Goal: Use online tool/utility: Utilize a website feature to perform a specific function

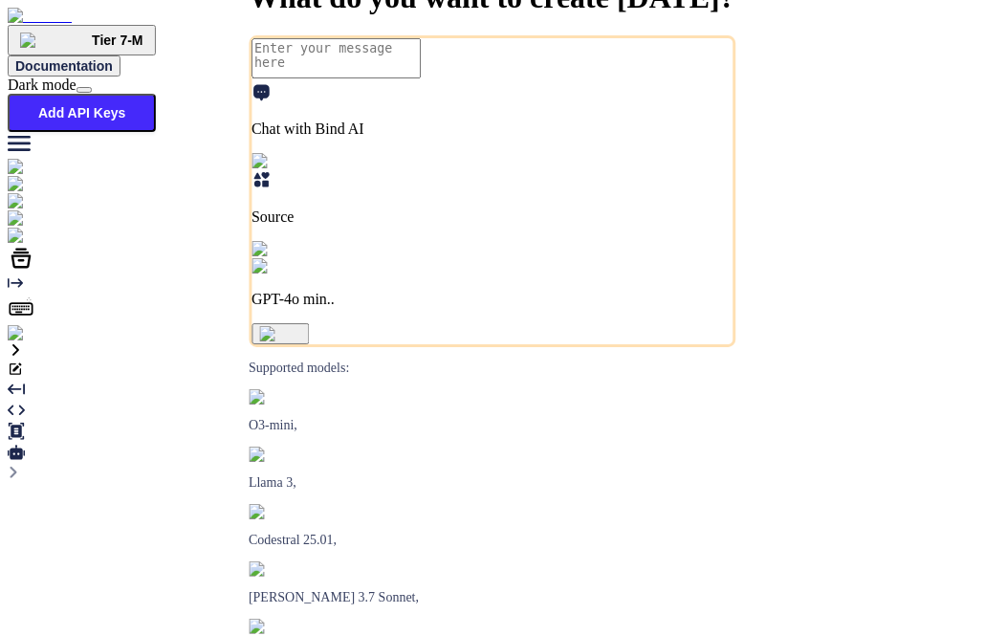
type textarea "x"
click at [33, 342] on img at bounding box center [39, 333] width 62 height 17
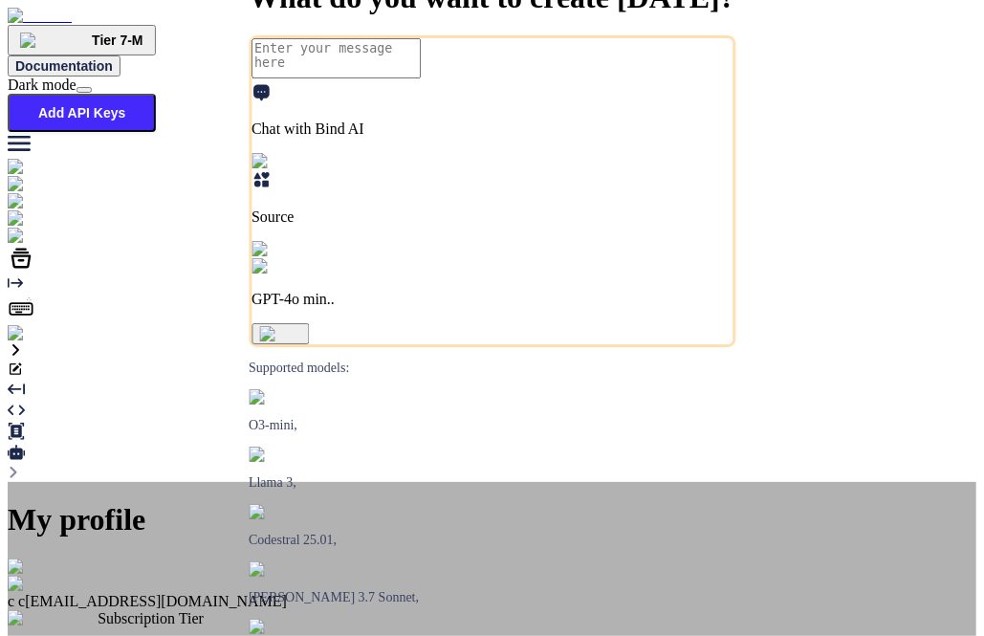
click at [54, 558] on img at bounding box center [31, 566] width 47 height 17
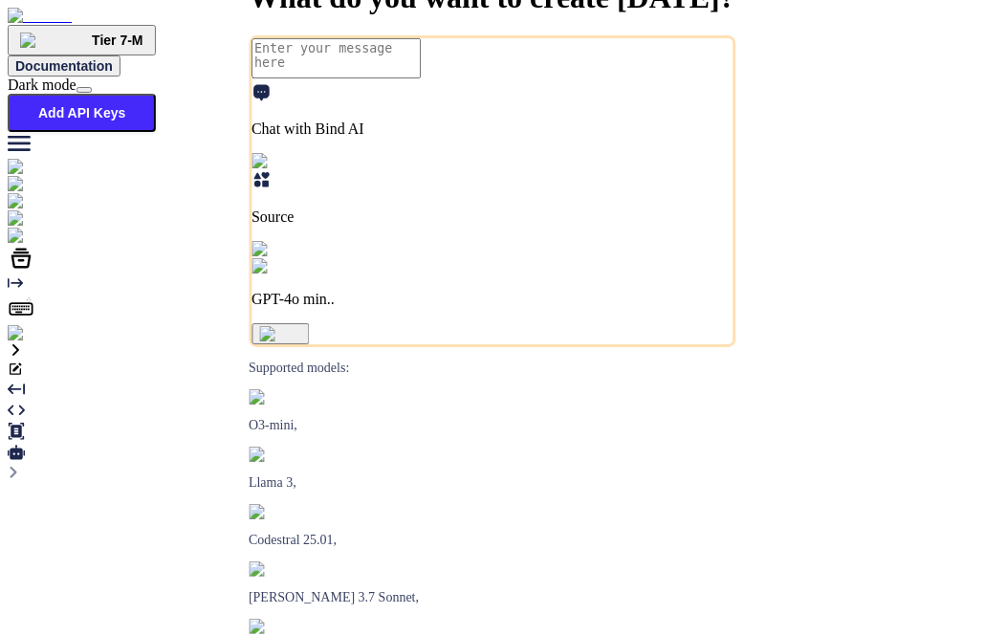
click at [23, 342] on img at bounding box center [39, 333] width 62 height 17
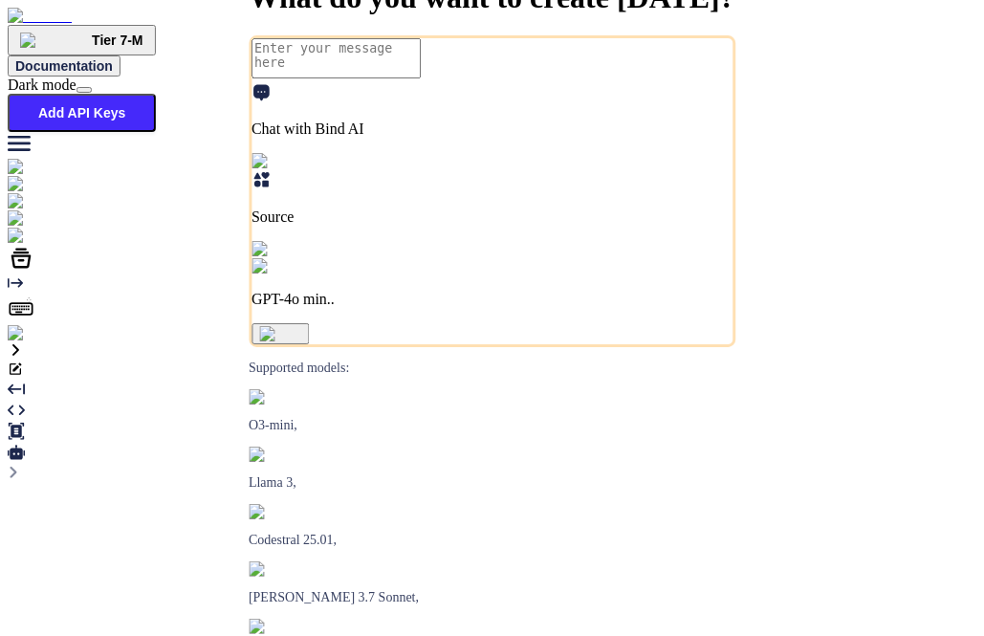
click at [11, 245] on img at bounding box center [71, 236] width 126 height 17
type textarea "x"
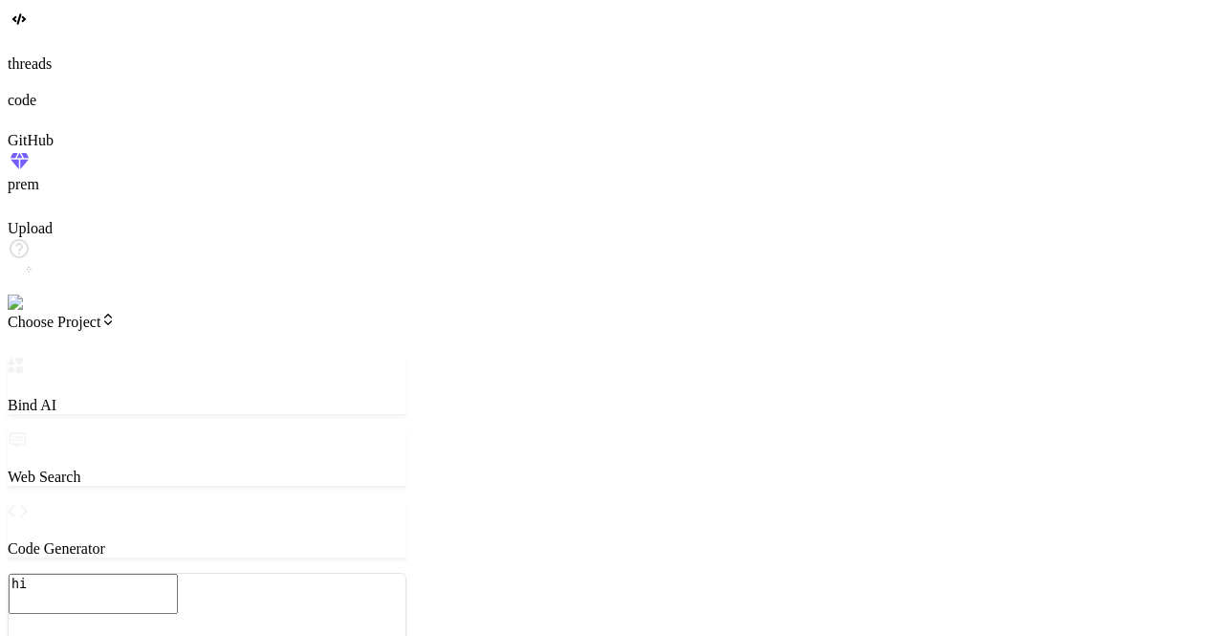
click at [178, 574] on textarea "hi" at bounding box center [93, 594] width 169 height 40
type textarea "x"
type textarea "h"
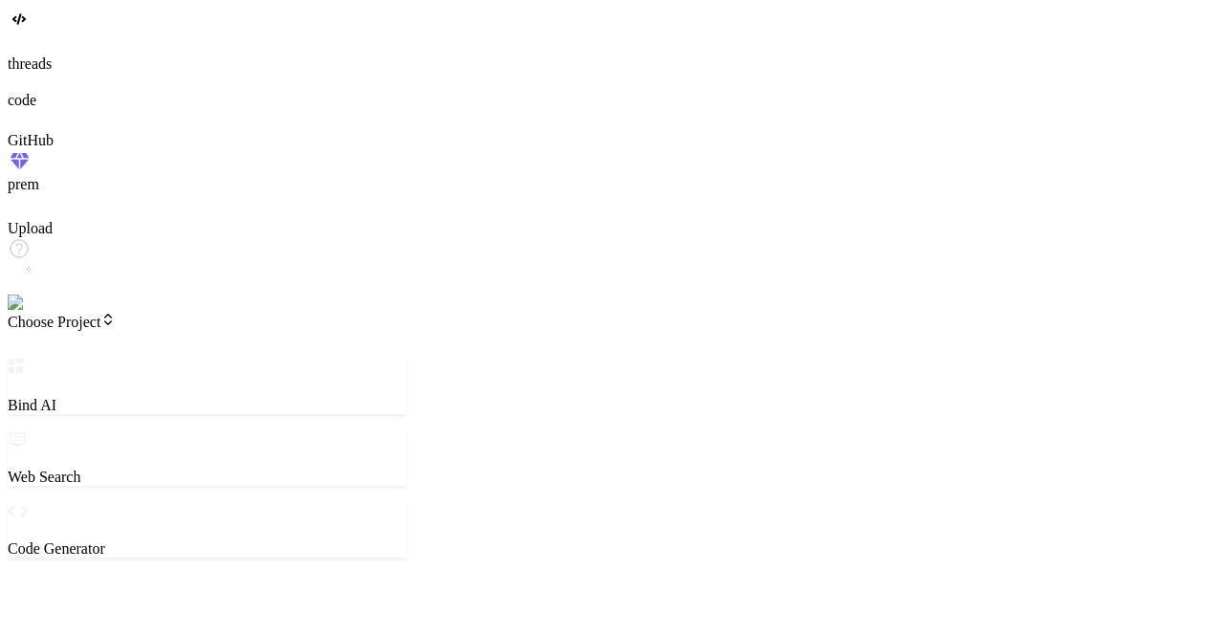
type textarea "x"
type textarea "hi"
type textarea "x"
type textarea "hi"
type textarea "x"
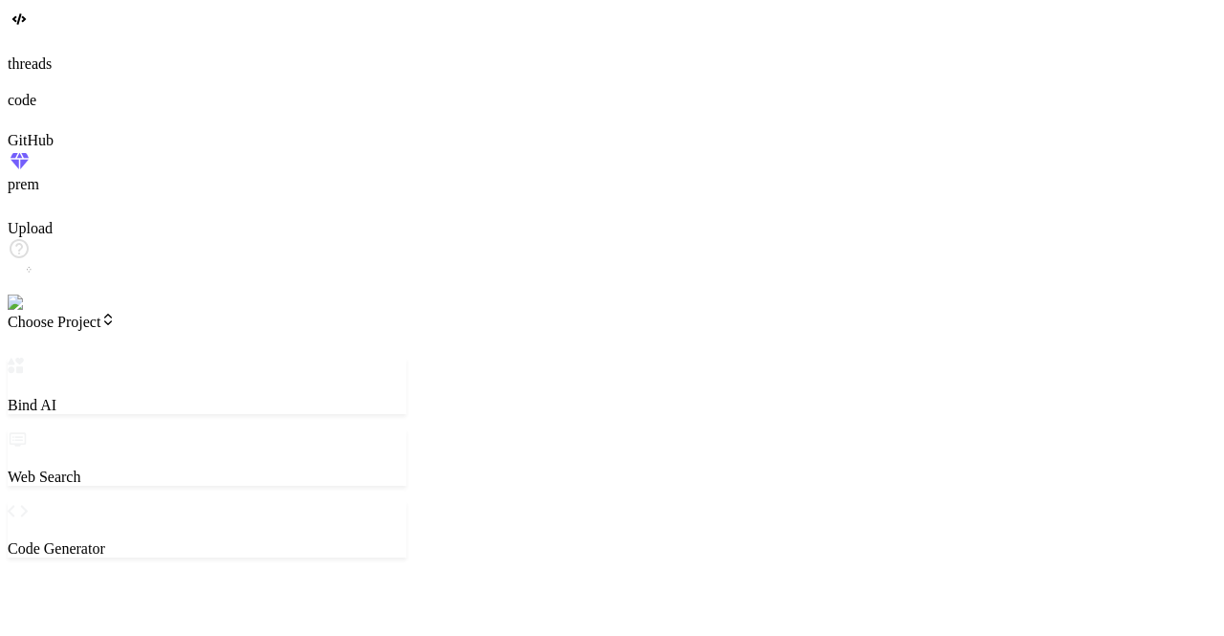
type textarea "hi"
click at [34, 312] on img at bounding box center [39, 302] width 62 height 17
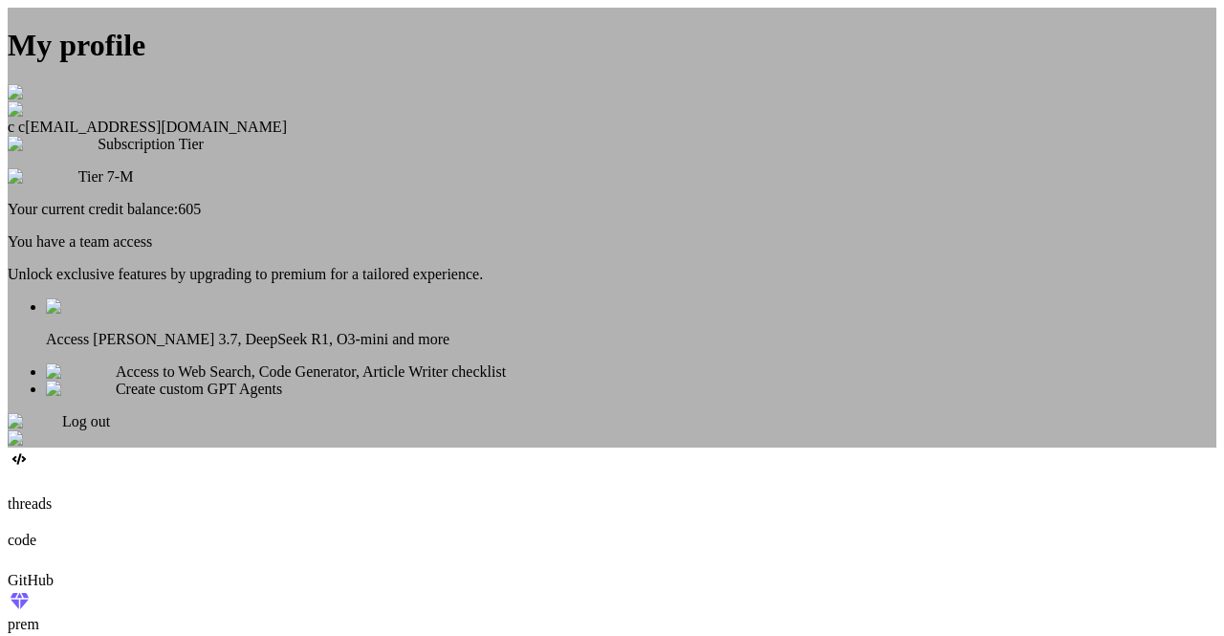
click at [347, 321] on div "My profile c c app31@yopmail.com Subscription Tier Tier 7-M Your current credit…" at bounding box center [612, 228] width 1208 height 440
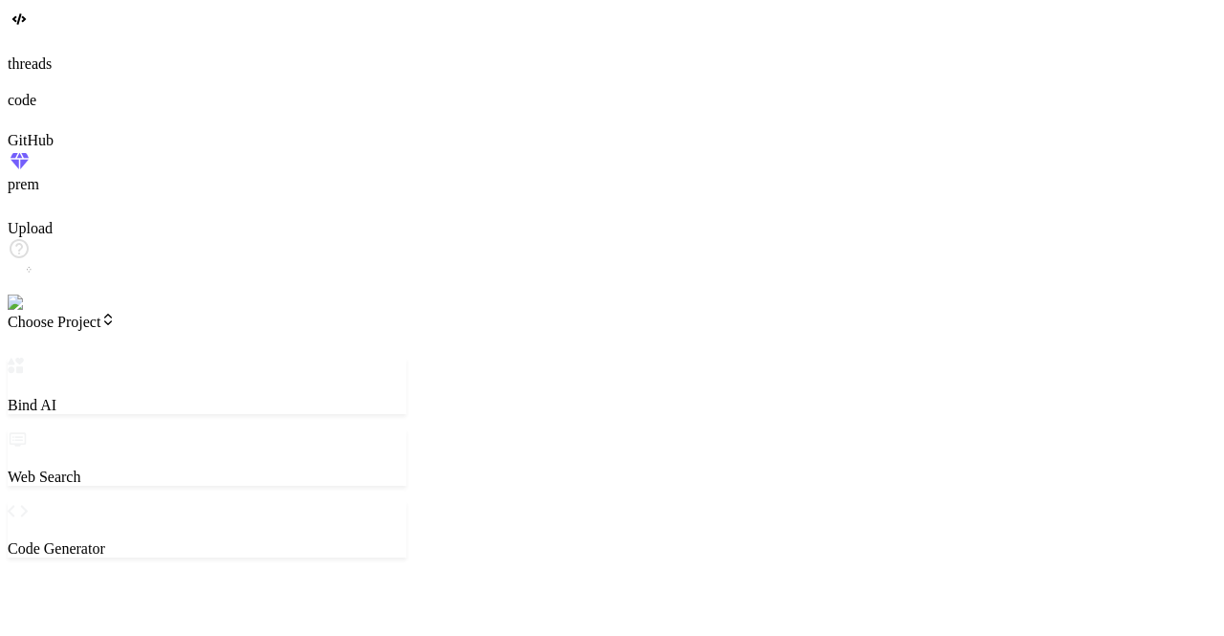
click at [29, 176] on div at bounding box center [612, 162] width 1208 height 27
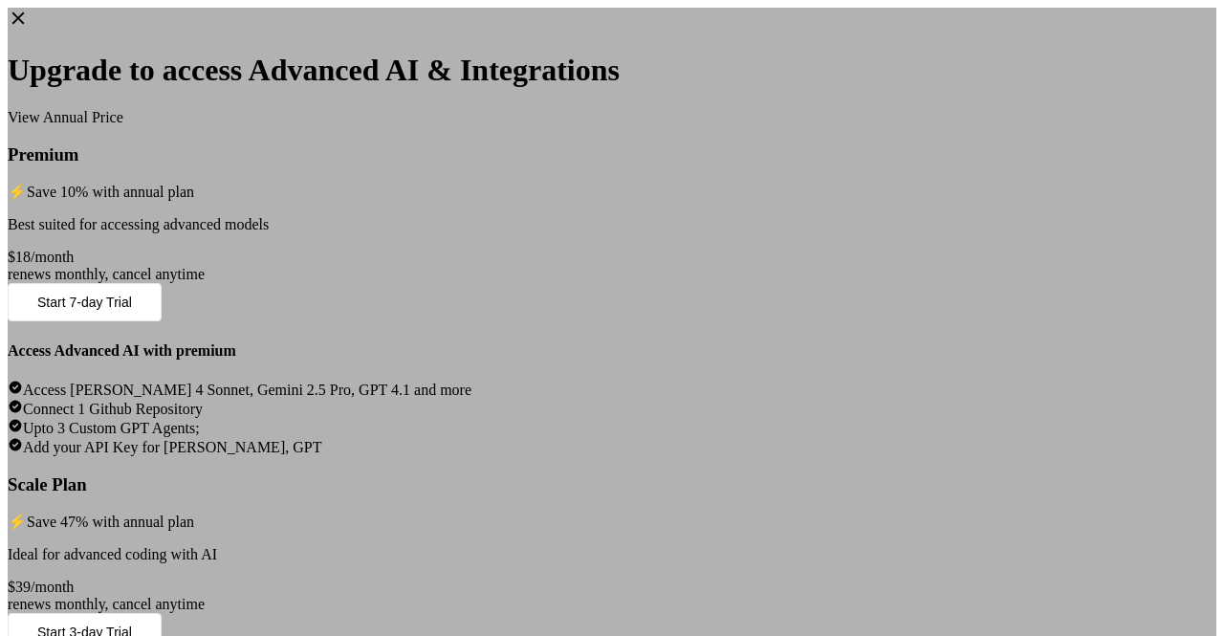
click at [29, 20] on icon at bounding box center [18, 18] width 21 height 21
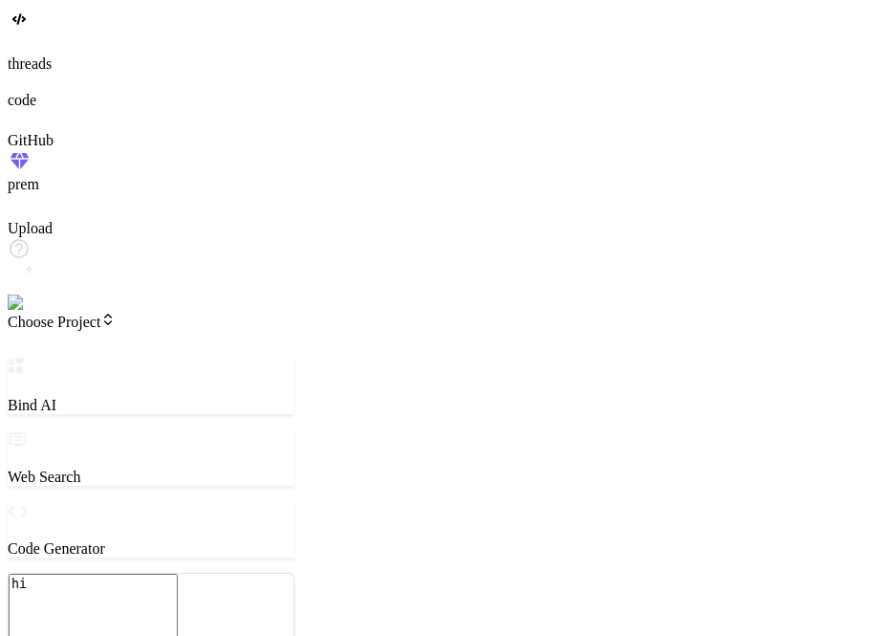
click at [24, 312] on img at bounding box center [39, 302] width 62 height 17
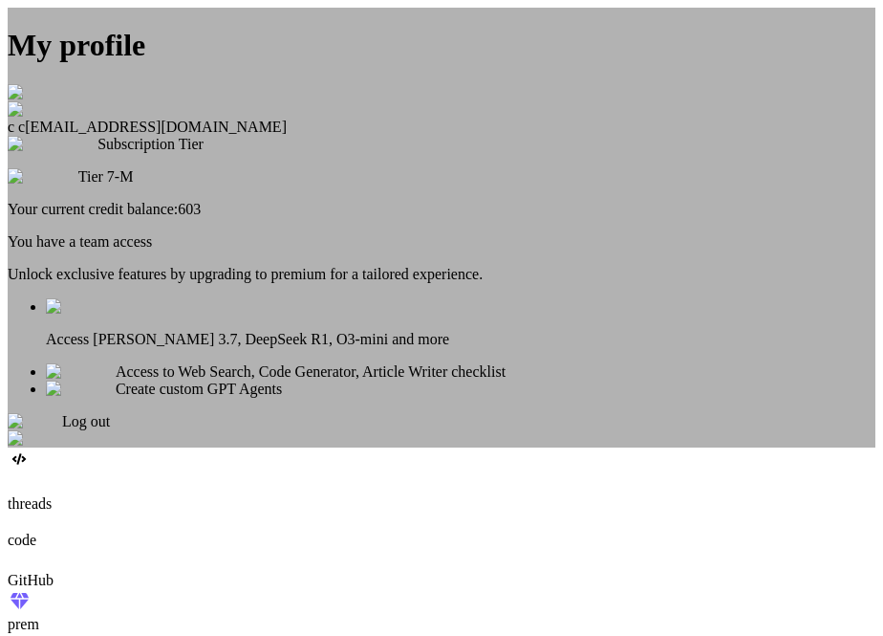
click at [147, 284] on div "My profile c c app31@yopmail.com Subscription Tier Tier 7-M Your current credit…" at bounding box center [442, 228] width 868 height 440
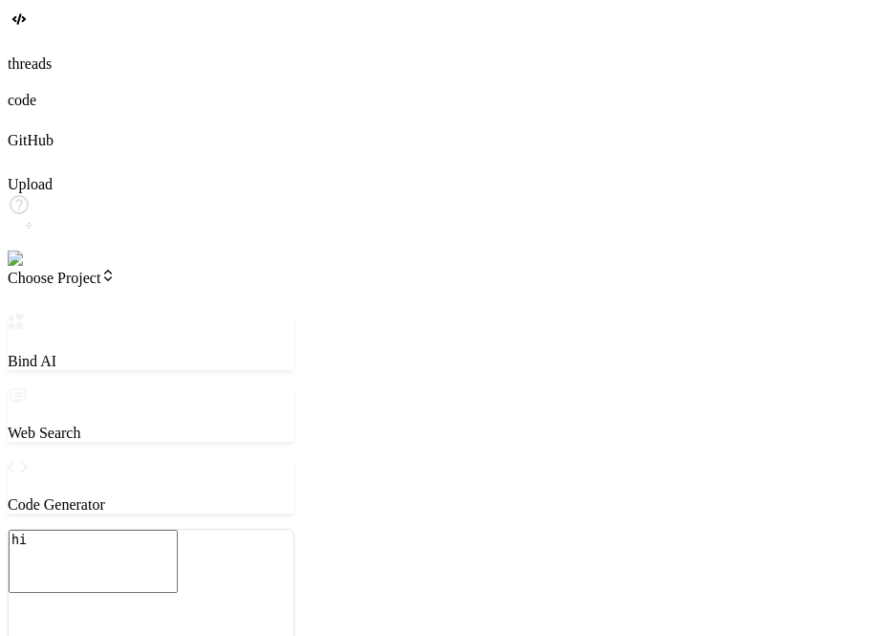
type textarea "x"
